Goal: Task Accomplishment & Management: Use online tool/utility

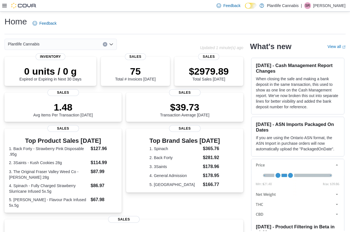
click at [6, 5] on icon at bounding box center [4, 5] width 4 height 4
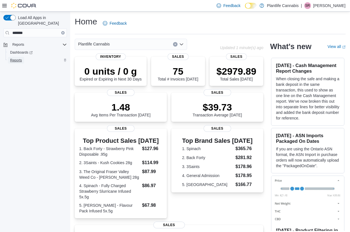
click at [21, 58] on span "Reports" at bounding box center [16, 60] width 12 height 4
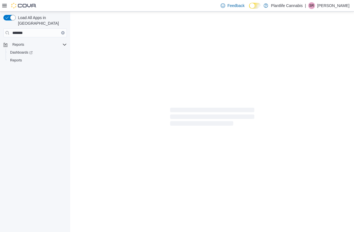
click at [5, 6] on icon at bounding box center [4, 5] width 4 height 4
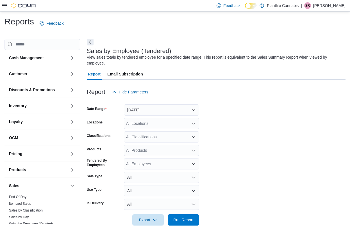
scroll to position [5, 0]
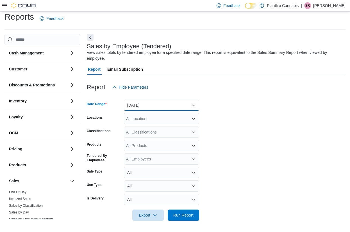
click at [141, 100] on button "Yesterday" at bounding box center [161, 105] width 75 height 11
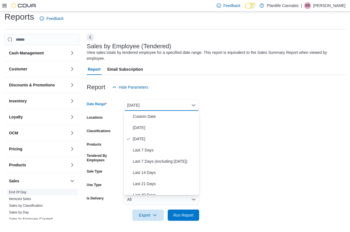
click at [18, 191] on link "End Of Day" at bounding box center [17, 193] width 17 height 4
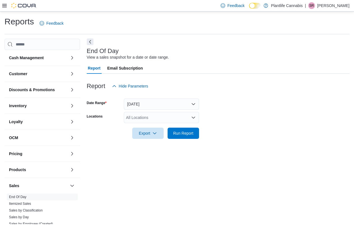
click at [88, 41] on button "Next" at bounding box center [90, 42] width 7 height 7
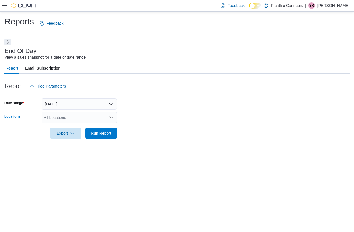
click at [84, 116] on div "All Locations" at bounding box center [79, 117] width 75 height 11
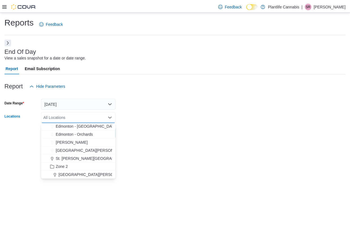
scroll to position [42, 0]
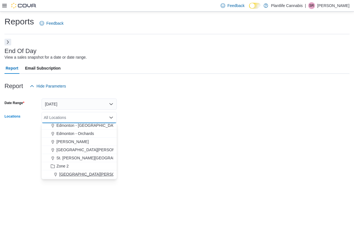
click at [104, 176] on span "[GEOGRAPHIC_DATA][PERSON_NAME] - [GEOGRAPHIC_DATA]" at bounding box center [118, 175] width 118 height 6
click at [165, 174] on div "Reports Feedback End Of Day View a sales snapshot for a date or date range. Rep…" at bounding box center [177, 122] width 354 height 221
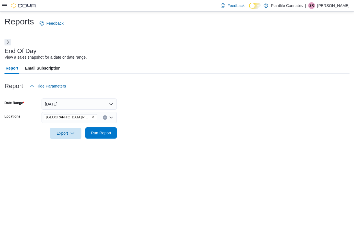
click at [103, 136] on span "Run Report" at bounding box center [101, 133] width 25 height 11
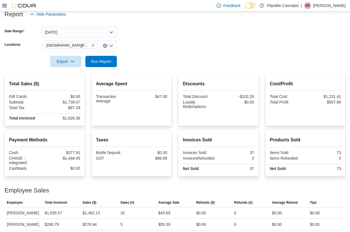
scroll to position [75, 0]
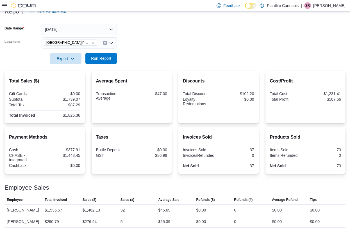
click at [101, 59] on span "Run Report" at bounding box center [101, 59] width 20 height 6
click at [94, 61] on span "Run Report" at bounding box center [101, 59] width 20 height 6
click at [107, 56] on span "Run Report" at bounding box center [101, 58] width 25 height 11
click at [107, 57] on span "Run Report" at bounding box center [101, 59] width 20 height 6
click at [106, 63] on span "Run Report" at bounding box center [101, 58] width 25 height 11
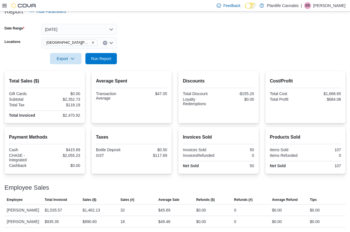
click at [209, 42] on form "Date Range Today Locations Fort McMurray - Eagle Ridge Export Run Report" at bounding box center [174, 40] width 341 height 47
click at [96, 59] on span "Run Report" at bounding box center [101, 59] width 20 height 6
click at [94, 55] on span "Run Report" at bounding box center [101, 58] width 25 height 11
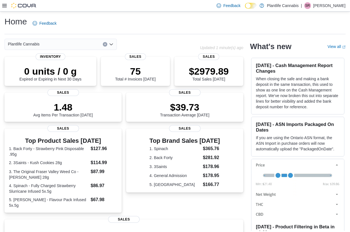
click at [3, 5] on icon at bounding box center [4, 5] width 4 height 3
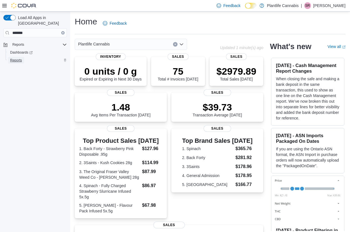
click at [19, 58] on span "Reports" at bounding box center [16, 60] width 12 height 4
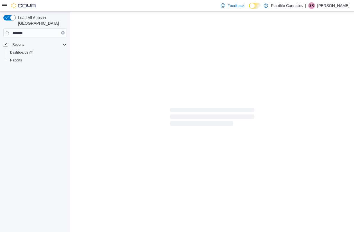
click at [6, 7] on icon at bounding box center [4, 5] width 4 height 3
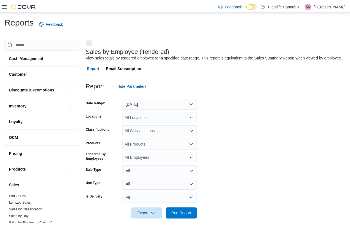
scroll to position [5, 0]
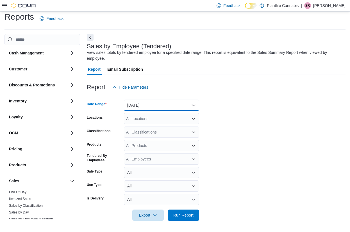
click at [146, 107] on button "Yesterday" at bounding box center [161, 105] width 75 height 11
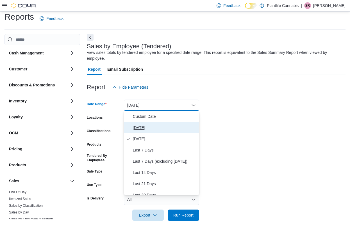
click at [147, 126] on span "Today" at bounding box center [165, 128] width 64 height 7
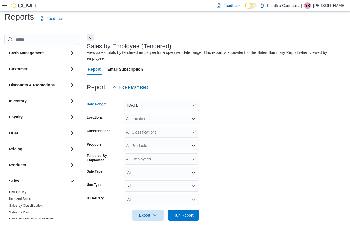
click at [147, 120] on div "All Locations" at bounding box center [161, 118] width 75 height 11
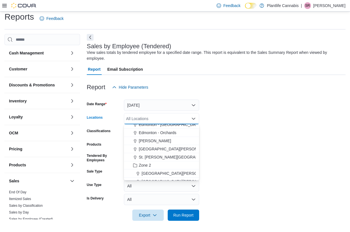
scroll to position [48, 0]
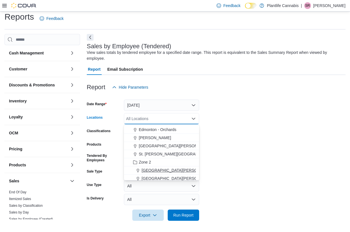
click at [184, 173] on span "[GEOGRAPHIC_DATA][PERSON_NAME] - [GEOGRAPHIC_DATA]" at bounding box center [201, 171] width 118 height 6
click at [258, 121] on form "Date Range Today Locations Fort McMurray - Eagle Ridge Combo box. Selected. For…" at bounding box center [216, 157] width 259 height 128
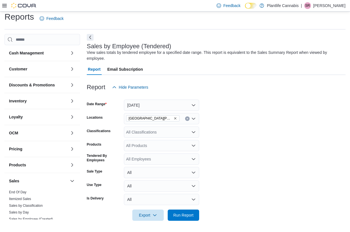
click at [182, 134] on div "All Classifications" at bounding box center [161, 132] width 75 height 11
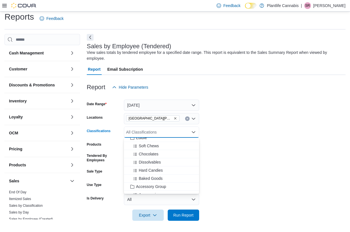
scroll to position [40, 0]
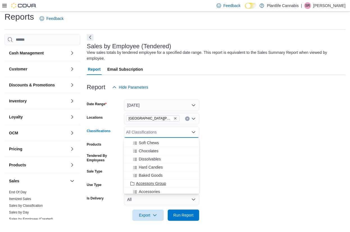
click at [152, 185] on span "Accessory Group" at bounding box center [151, 184] width 30 height 6
click at [152, 185] on span "Accessories" at bounding box center [149, 184] width 21 height 6
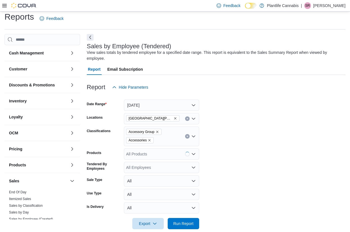
click at [211, 211] on form "Date Range Today Locations Fort McMurray - Eagle Ridge Classifications Accessor…" at bounding box center [216, 161] width 259 height 137
click at [190, 229] on span "Run Report" at bounding box center [183, 223] width 25 height 11
click at [89, 38] on button "Next" at bounding box center [90, 37] width 7 height 7
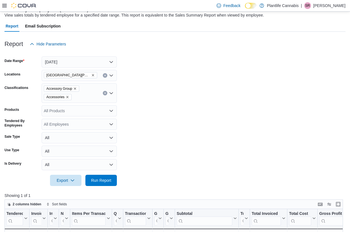
scroll to position [69, 0]
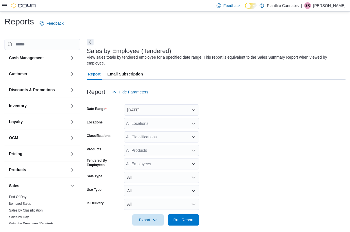
scroll to position [5, 0]
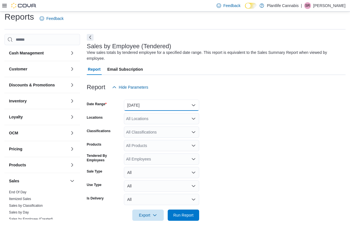
click at [147, 104] on button "Yesterday" at bounding box center [161, 105] width 75 height 11
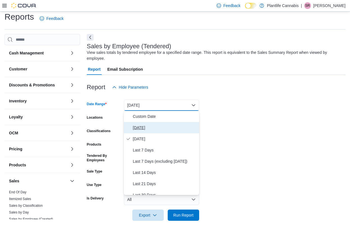
click at [145, 125] on span "Today" at bounding box center [165, 128] width 64 height 7
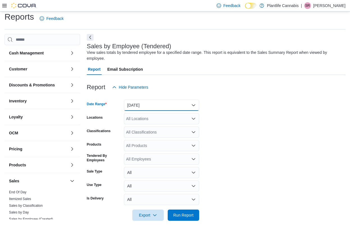
click at [149, 104] on button "Today" at bounding box center [161, 105] width 75 height 11
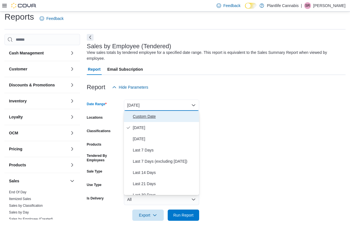
click at [149, 112] on button "Custom Date" at bounding box center [161, 116] width 75 height 11
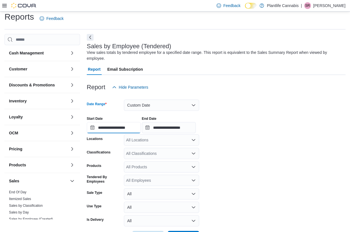
click at [133, 124] on input "**********" at bounding box center [114, 127] width 54 height 11
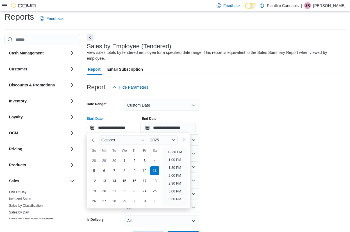
scroll to position [196, 0]
click at [176, 176] on li "2:00 PM" at bounding box center [174, 175] width 17 height 7
type input "**********"
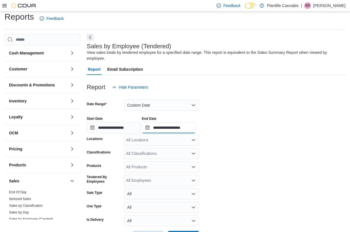
click at [167, 128] on input "**********" at bounding box center [169, 127] width 54 height 11
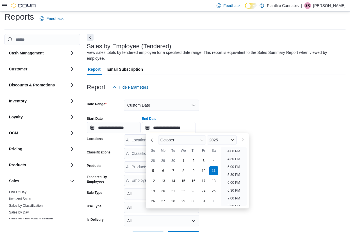
scroll to position [224, 0]
click at [232, 198] on ul "12:00 AM 12:30 AM 1:00 AM 1:30 AM 2:00 AM 2:30 AM 3:00 AM 3:30 AM 4:00 AM 4:30 …" at bounding box center [234, 177] width 26 height 60
click at [232, 196] on li "5:00 PM" at bounding box center [233, 195] width 17 height 7
type input "**********"
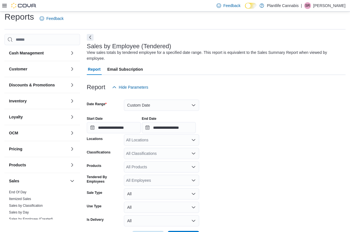
click at [162, 138] on div "All Locations" at bounding box center [161, 140] width 75 height 11
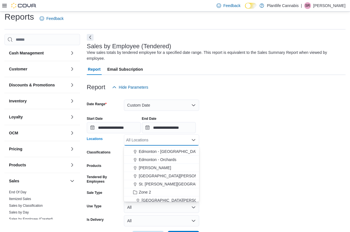
scroll to position [46, 0]
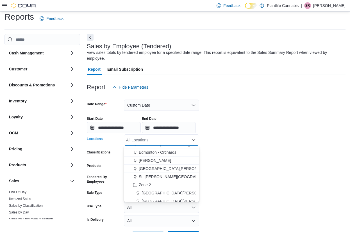
click at [186, 191] on span "[GEOGRAPHIC_DATA][PERSON_NAME] - [GEOGRAPHIC_DATA]" at bounding box center [201, 194] width 118 height 6
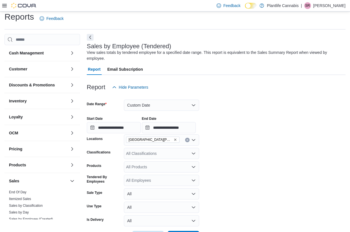
click at [243, 186] on form "**********" at bounding box center [216, 168] width 259 height 150
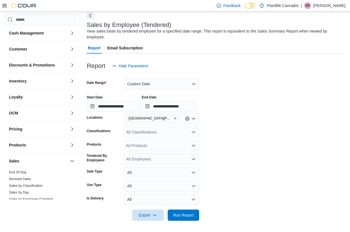
click at [88, 15] on button "Next" at bounding box center [90, 15] width 7 height 7
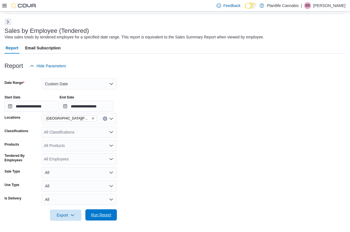
click at [107, 214] on span "Run Report" at bounding box center [101, 216] width 20 height 6
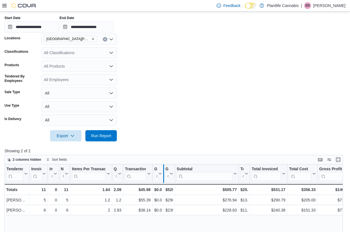
scroll to position [99, 0]
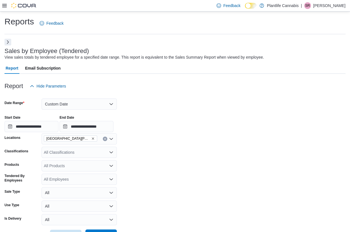
scroll to position [99, 0]
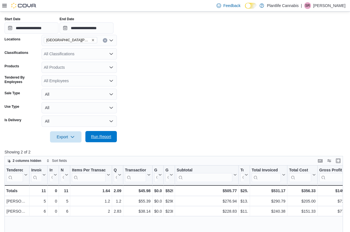
click at [109, 140] on span "Run Report" at bounding box center [101, 136] width 25 height 11
click at [95, 138] on span "Run Report" at bounding box center [101, 137] width 20 height 6
click at [110, 136] on span "Run Report" at bounding box center [101, 137] width 20 height 6
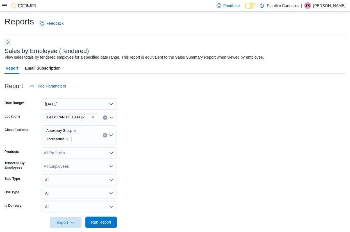
scroll to position [69, 0]
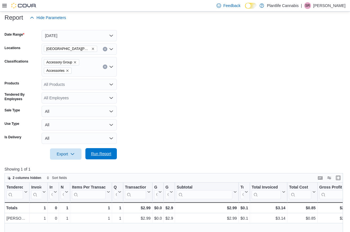
click at [105, 152] on span "Run Report" at bounding box center [101, 154] width 20 height 6
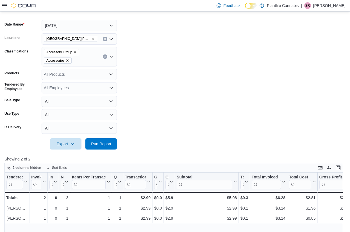
scroll to position [79, 0]
click at [105, 142] on span "Run Report" at bounding box center [101, 144] width 20 height 6
